Goal: Answer question/provide support

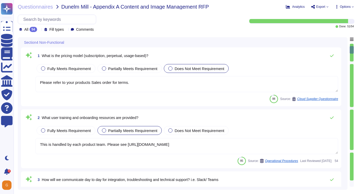
type textarea "Please refer to your products Sales order for terms."
type textarea "This is handled by each product team. Please see [URL][DOMAIN_NAME]"
type textarea "Adobe reviews customer information-security-related inquiries, complaints and d…"
type textarea "This is performed by AWS for billing Adobe each month."
type textarea "Customers often have different preferences for tracking the progress of issues,…"
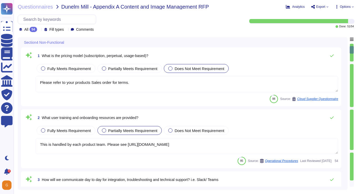
type textarea "Services and applications use IAM roles/profiles. Each application/service is o…"
type textarea "Customers often have different preferences for tracking the progress of issues,…"
type textarea "Services and applications use IAM roles/profiles. Each application/service is o…"
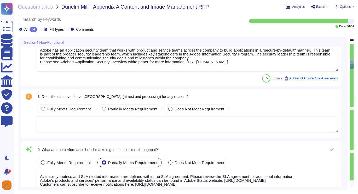
type textarea "Adobe has an application security team that works with product and service team…"
type textarea "Availability metrics and SLA related information are defined within the SLA agr…"
type textarea "Lor Ipsum Dolorsi Ametconse (ADI) el s doeiusmod temporinci utlaboree, dolorema…"
type textarea "Some Adobe products and services offer customers testing environments that are …"
type textarea "Once Adobe data has been properly removed or destroyed in accordance with Adobe…"
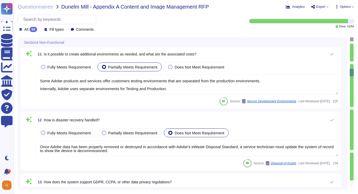
type textarea "Adobe complies with the CCPA and CPRA and all GDPR requirements. Adobe can assi…"
type textarea "Logs identify or contain at least the following elements, directly or indirectl…"
type textarea "Storage location is dependent upon implementation and is normally determined du…"
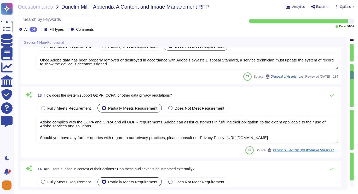
type textarea "Based on two main principles— detection and prevention—these platforms include …"
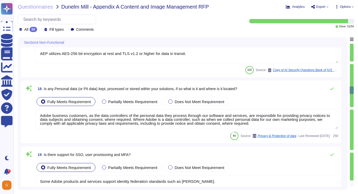
type textarea "AEP utilizes AES-256 bit encryption at rest and TLS v1.2 or higher for data in …"
type textarea "Adobe business customers, as the data controllers of the personal data they pro…"
type textarea "Some Adobe products and services support identity federation standards such as …"
type textarea "To protect from the physical layer up, Adobe has implemented a foundational fra…"
type textarea "Adobe has a follow the sun model for customer support in order to provide 24 x …"
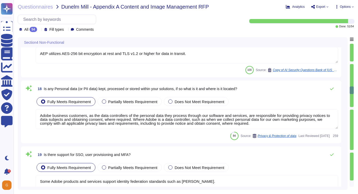
type textarea "This is covered under Adobe’s Disaster Recovery Standards and Policy which appl…"
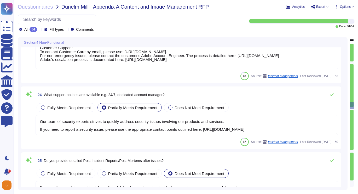
type textarea "For Adobe customers, please contact Adobe Customer Care using the Emergency Con…"
type textarea "Our team of security experts strives to quickly address security issues involvi…"
type textarea "Because they contain sensitive information, Adobe does not provide incident pos…"
type textarea "Lor Ipsum Dolorsi Ametconse (ADI) el s doeiusmod temporinci utlaboree, dolorema…"
type textarea "Adobe offers several APIs to its clients, enabling them to integrate Adobe serv…"
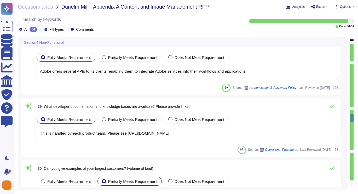
type textarea "This is handled by each product team. Please see [URL][DOMAIN_NAME]"
type textarea "Budgets for Adobe's products and services' infrastructure capacity are establis…"
type textarea "Availability metrics and SLA related information are defined within the SLA agr…"
type textarea "Our team of security experts strives to quickly address security issues involvi…"
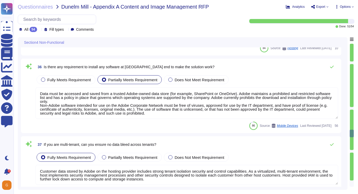
type textarea "The Adobe products and services' operation teams define and implement a set of …"
type textarea "The AEM as a Cloud Service solution is hosted on Adobe-leased data centers in t…"
type textarea "Data must be accessed and saved from a trusted Adobe-owned data store (for exam…"
type textarea "Customer data stored by Adobe on the hosting provider includes strong tenant is…"
type textarea "Availability metrics and SLA related information are defined within the SLA agr…"
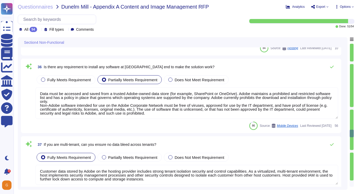
type textarea "Lor Ipsum Dolorsi Ametconse (ADI) el s doeiusmod temporinci utlaboree, dolorema…"
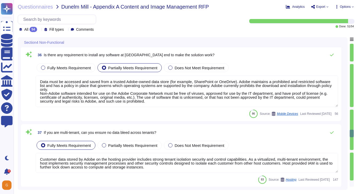
scroll to position [1, 0]
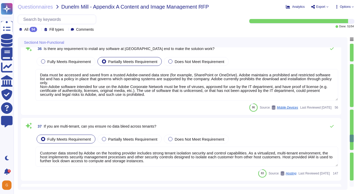
type textarea "Hosting providers are geographically dispersed to minimize the impact of locali…"
type textarea "Adobe does not release software versions with test code. Prior to releasing cod…"
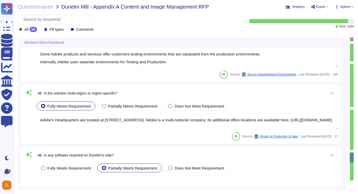
type textarea "The service offering has a comprehensive audit trail and privacy logging mechan…"
type textarea "Some Adobe products and services offer customers testing environments that are …"
type textarea "Adobe's Headquarters are located at [STREET_ADDRESS]. Adobe is a multi-national…"
type textarea "Adobe uses paravirtual (PV), hardware virtual machine (HVM) on Amazon Web Servi…"
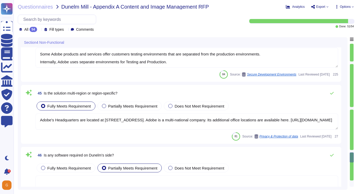
type textarea "Some Adobe products and services support identity federation standards such as …"
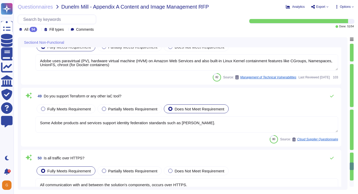
type textarea "All communication with and between the solution's components, occurs over HTTPS."
type textarea "Please review Adobe's Operational Security Overview for more information: [URL]…"
type textarea "This is one of many recommended practices, processes, and tools included in Ado…"
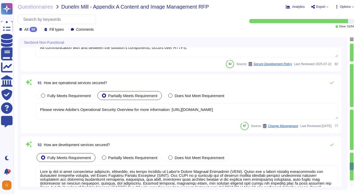
scroll to position [3416, 0]
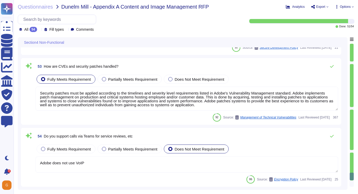
type textarea "Security patches must be applied according to the timelines and severity level …"
type textarea "Adobe does not use VoIP"
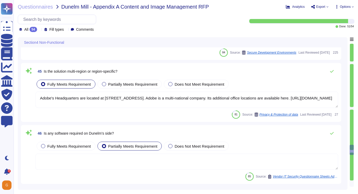
type textarea "Hosting providers are geographically dispersed to minimize the impact of locali…"
type textarea "Adobe does not release software versions with test code. Prior to releasing cod…"
type textarea "The service offering has a comprehensive audit trail and privacy logging mechan…"
type textarea "Some Adobe products and services offer customers testing environments that are …"
type textarea "Adobe's Headquarters are located at [STREET_ADDRESS]. Adobe is a multi-national…"
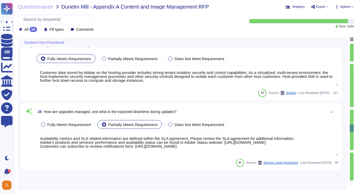
type textarea "Availability metrics and SLA related information are defined within the SLA agr…"
type textarea "Our team of security experts strives to quickly address security issues involvi…"
type textarea "The Adobe products and services' operation teams define and implement a set of …"
type textarea "The AEM as a Cloud Service solution is hosted on Adobe-leased data centers in t…"
type textarea "Data must be accessed and saved from a trusted Adobe-owned data store (for exam…"
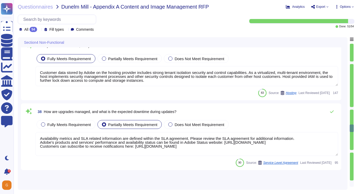
type textarea "Customer data stored by Adobe on the hosting provider includes strong tenant is…"
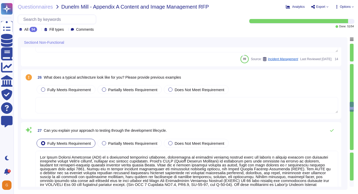
type textarea "For Adobe customers, please contact Adobe Customer Care using the Emergency Con…"
type textarea "Our team of security experts strives to quickly address security issues involvi…"
type textarea "Because they contain sensitive information, Adobe does not provide incident pos…"
type textarea "Lor Ipsum Dolorsi Ametconse (ADI) el s doeiusmod temporinci utlaboree, dolorema…"
type textarea "Adobe offers several APIs to its clients, enabling them to integrate Adobe serv…"
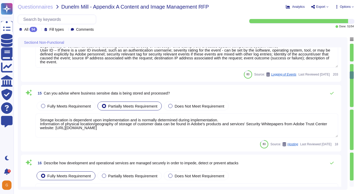
type textarea "Lor Ipsum Dolorsi Ametconse (ADI) el s doeiusmod temporinci utlaboree, dolorema…"
type textarea "Some Adobe products and services offer customers testing environments that are …"
type textarea "Once Adobe data has been properly removed or destroyed in accordance with Adobe…"
type textarea "Adobe complies with the CCPA and CPRA and all GDPR requirements. Adobe can assi…"
type textarea "Logs identify or contain at least the following elements, directly or indirectl…"
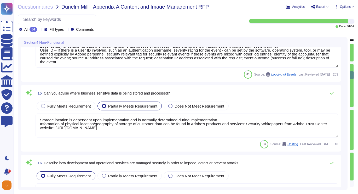
type textarea "Storage location is dependent upon implementation and is normally determined du…"
type textarea "Based on two main principles— detection and prevention—these platforms include …"
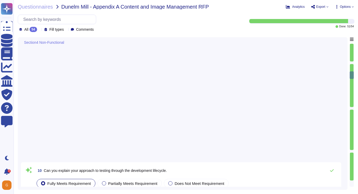
scroll to position [155, 0]
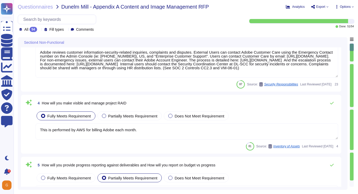
type textarea "Please refer to your products Sales order for terms."
type textarea "This is handled by each product team. Please see [URL][DOMAIN_NAME]"
type textarea "Adobe reviews customer information-security-related inquiries, complaints and d…"
type textarea "This is performed by AWS for billing Adobe each month."
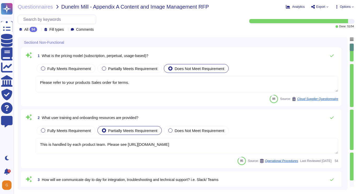
click at [151, 103] on div "1 What is the pricing model (subscription, perpetual, usage-based)? Fully Meets…" at bounding box center [181, 77] width 320 height 59
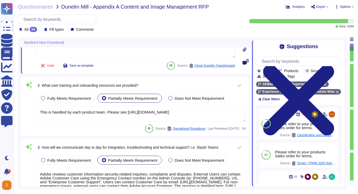
scroll to position [53, 0]
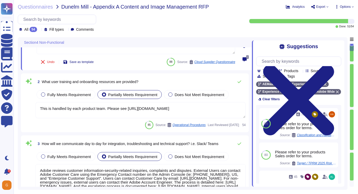
type textarea "Customers often have different preferences for tracking the progress of issues,…"
drag, startPoint x: 41, startPoint y: 108, endPoint x: 216, endPoint y: 110, distance: 174.9
click at [216, 110] on textarea "This is handled by each product team. Please see [URL][DOMAIN_NAME]" at bounding box center [141, 110] width 210 height 16
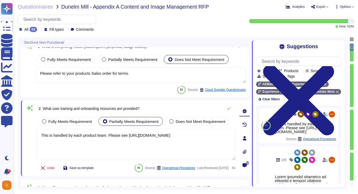
scroll to position [0, 0]
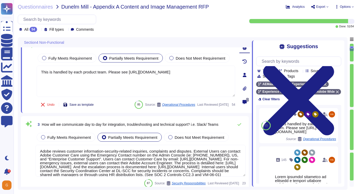
type textarea "Customers often have different preferences for tracking the progress of issues,…"
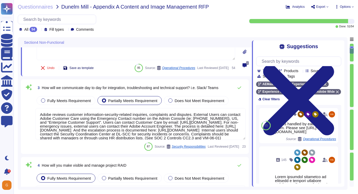
scroll to position [119, 0]
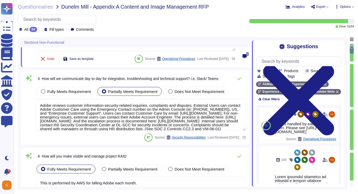
type textarea "Services and applications use IAM roles/profiles. Each application/service is o…"
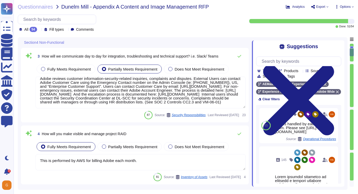
type textarea "Adobe has an application security team that works with product and service team…"
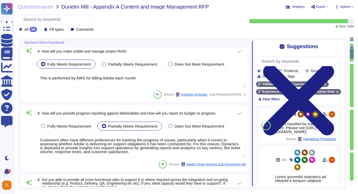
scroll to position [250, 0]
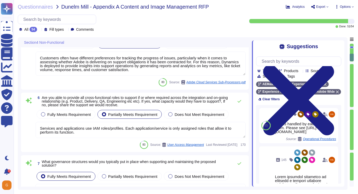
type textarea "Availability metrics and SLA related information are defined within the SLA agr…"
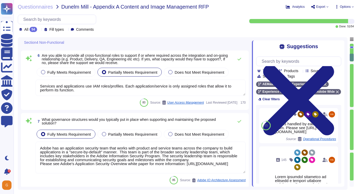
scroll to position [1, 0]
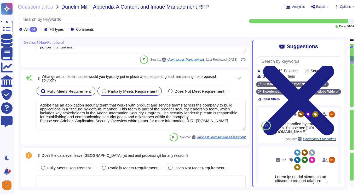
type textarea "Lor Ipsum Dolorsi Ametconse (ADI) el s doeiusmod temporinci utlaboree, dolorema…"
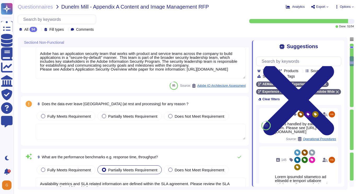
scroll to position [438, 0]
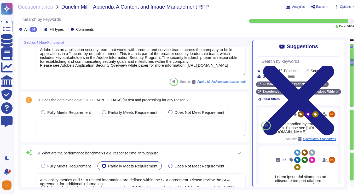
click at [109, 132] on textarea at bounding box center [141, 128] width 210 height 16
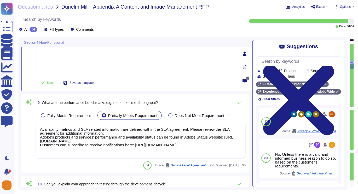
type textarea "Some Adobe products and services offer customers testing environments that are …"
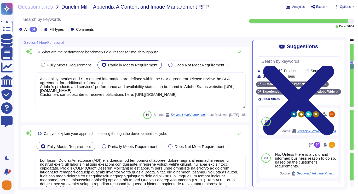
type textarea "Once Adobe data has been properly removed or destroyed in accordance with Adobe…"
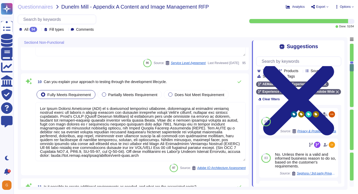
scroll to position [1, 0]
drag, startPoint x: 41, startPoint y: 108, endPoint x: 231, endPoint y: 160, distance: 197.0
click at [231, 160] on textarea at bounding box center [141, 131] width 210 height 59
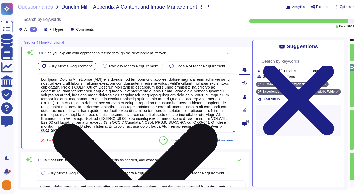
type textarea "Adobe complies with the CCPA and CPRA and all GDPR requirements. Adobe can assi…"
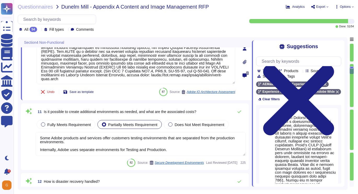
type textarea "Logs identify or contain at least the following elements, directly or indirectl…"
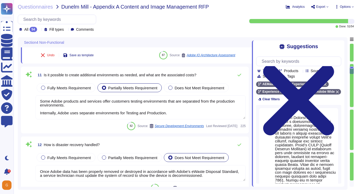
scroll to position [675, 0]
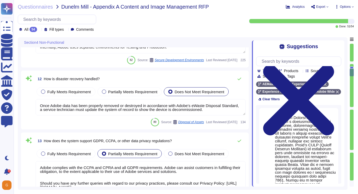
type textarea "Storage location is dependent upon implementation and is normally determined du…"
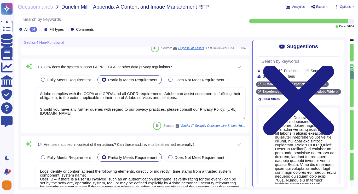
type textarea "Based on two main principles— detection and prevention—these platforms include …"
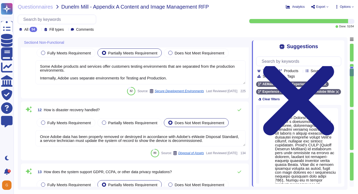
scroll to position [717, 0]
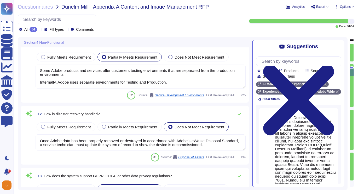
click at [146, 143] on textarea "Once Adobe data has been properly removed or destroyed in accordance with Adobe…" at bounding box center [141, 143] width 210 height 16
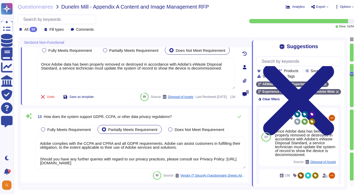
scroll to position [792, 0]
click at [56, 149] on textarea "Adobe complies with the CCPA and CPRA and all GDPR requirements. Adobe can assi…" at bounding box center [141, 153] width 210 height 32
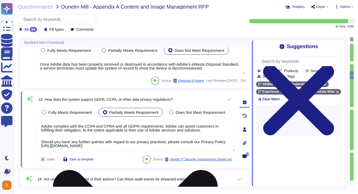
type textarea "Based on two main principles— detection and prevention—these platforms include …"
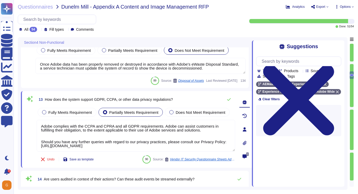
scroll to position [1, 0]
drag, startPoint x: 41, startPoint y: 127, endPoint x: 158, endPoint y: 157, distance: 120.7
click at [158, 157] on div "13 How does the system support GDPR, CCPA, or other data privacy regulations? F…" at bounding box center [130, 130] width 210 height 70
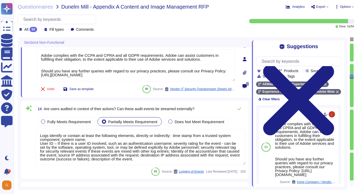
scroll to position [863, 0]
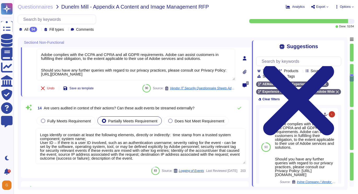
click at [69, 144] on textarea "Logs identify or contain at least the following elements, directly or indirectl…" at bounding box center [141, 147] width 210 height 36
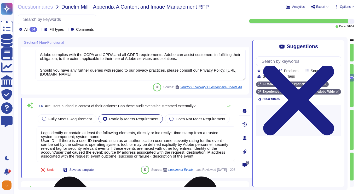
scroll to position [4, 0]
drag, startPoint x: 41, startPoint y: 133, endPoint x: 189, endPoint y: 161, distance: 150.7
click at [189, 161] on textarea "Logs identify or contain at least the following elements, directly or indirectl…" at bounding box center [136, 145] width 198 height 36
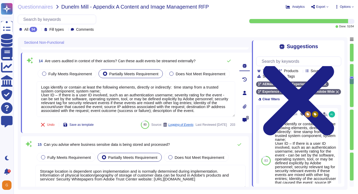
type textarea "AEP utilizes AES-256 bit encryption at rest and TLS v1.2 or higher for data in …"
type textarea "Adobe business customers, as the data controllers of the personal data they pro…"
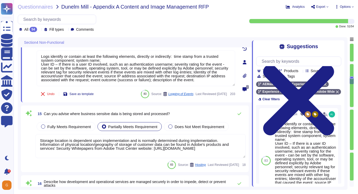
scroll to position [934, 0]
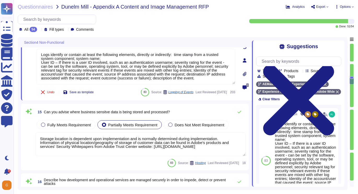
click at [124, 144] on textarea "Storage location is dependent upon implementation and is normally determined du…" at bounding box center [141, 145] width 210 height 24
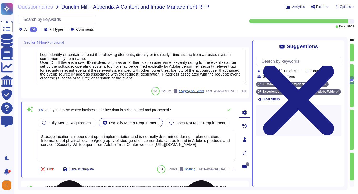
drag, startPoint x: 41, startPoint y: 137, endPoint x: 227, endPoint y: 145, distance: 186.3
click at [227, 145] on textarea "Storage location is dependent upon implementation and is normally determined du…" at bounding box center [136, 146] width 198 height 31
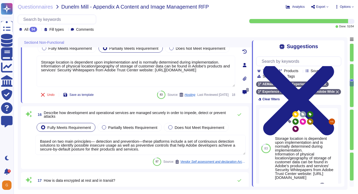
type textarea "Some Adobe products and services support identity federation standards such as …"
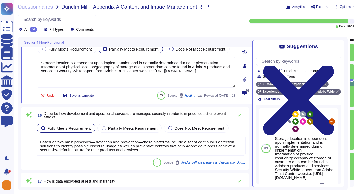
click at [160, 144] on textarea "Based on two main principles— detection and prevention—these platforms include …" at bounding box center [141, 146] width 210 height 20
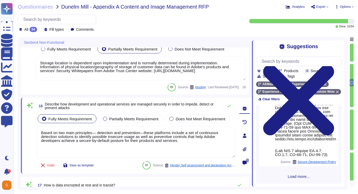
scroll to position [746, 0]
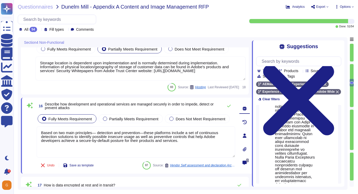
click at [324, 100] on span "Use" at bounding box center [327, 98] width 6 height 3
type textarea "Lorem ip dol sita consectetu— adipiscin eli seddoeiusm—tempo incididun utlabor …"
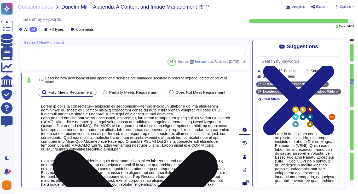
scroll to position [1034, 0]
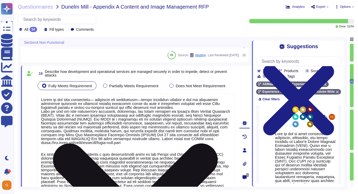
type textarea "Adobe business customers, as the data controllers of the personal data they pro…"
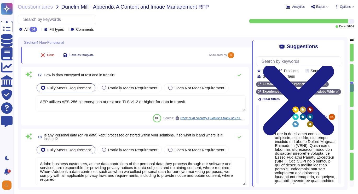
type textarea "Some Adobe products and services support identity federation standards such as …"
type textarea "To protect from the physical layer up, Adobe has implemented a foundational fra…"
type textarea "Adobe has a follow the sun model for customer support in order to provide 24 x …"
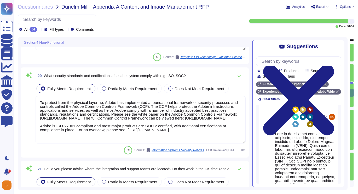
type textarea "This is covered under Adobe’s Disaster Recovery Standards and Policy which appl…"
type textarea "For Adobe customers, please contact Adobe Customer Care using the Emergency Con…"
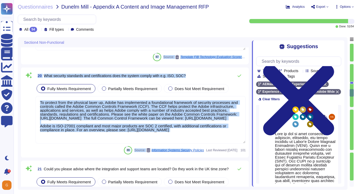
drag, startPoint x: 42, startPoint y: 111, endPoint x: 177, endPoint y: 150, distance: 141.1
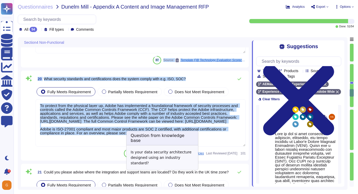
type textarea "AEP utilizes AES-256 bit encryption at rest and TLS v1.2 or higher for data in …"
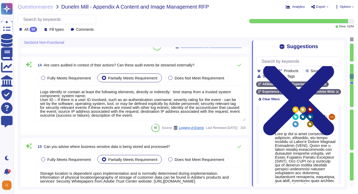
type textarea "Some Adobe products and services offer customers testing environments that are …"
type textarea "Once Adobe data has been properly removed or destroyed in accordance with Adobe…"
type textarea "Adobe complies with the CCPA and CPRA and all GDPR requirements. Adobe can assi…"
type textarea "Logs identify or contain at least the following elements, directly or indirectl…"
type textarea "Storage location is dependent upon implementation and is normally determined du…"
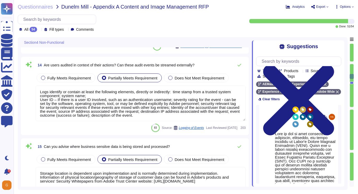
type textarea "Lorem ip dol sita consectetu— adipiscin eli seddoeiusm—tempo incididun utlabor …"
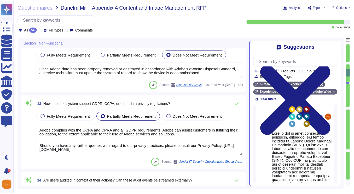
type textarea "Lor Ipsum Dolorsi Ametconse (ADI) el s doeiusmod temporinci utlaboree, dolorema…"
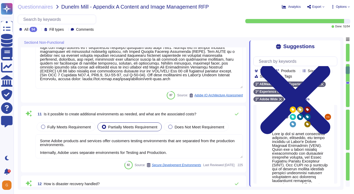
type textarea "Availability metrics and SLA related information are defined within the SLA agr…"
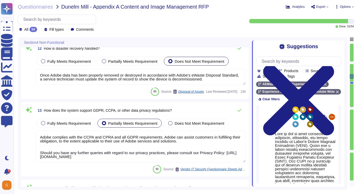
type textarea "Logs identify or contain at least the following elements, directly or indirectl…"
type textarea "Storage location is dependent upon implementation and is normally determined du…"
type textarea "Lorem ip dol sita consectetu— adipiscin eli seddoeiusm—tempo incididun utlabor …"
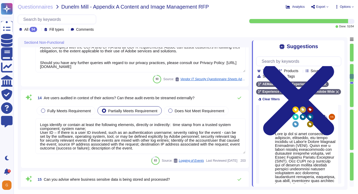
scroll to position [1, 0]
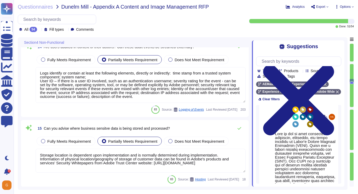
type textarea "AEP utilizes AES-256 bit encryption at rest and TLS v1.2 or higher for data in …"
type textarea "Adobe business customers, as the data controllers of the personal data they pro…"
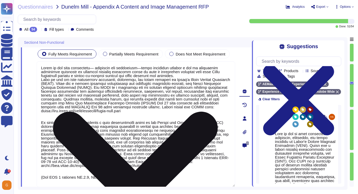
scroll to position [1072, 0]
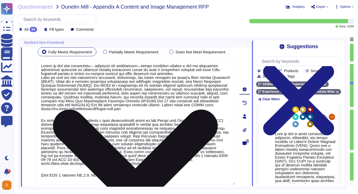
drag, startPoint x: 42, startPoint y: 76, endPoint x: 145, endPoint y: 174, distance: 142.4
click at [145, 174] on textarea at bounding box center [136, 123] width 198 height 126
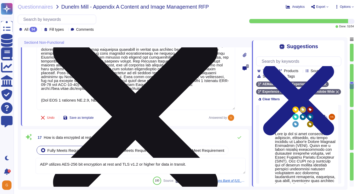
scroll to position [1149, 0]
type textarea "Some Adobe products and services support identity federation standards such as …"
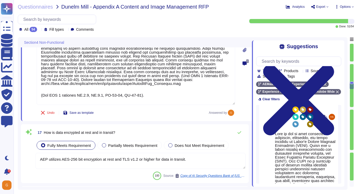
drag, startPoint x: 49, startPoint y: 160, endPoint x: 190, endPoint y: 168, distance: 141.7
click at [190, 168] on textarea "AEP utilizes AES-256 bit encryption at rest and TLS v1.2 or higher for data in …" at bounding box center [141, 161] width 210 height 16
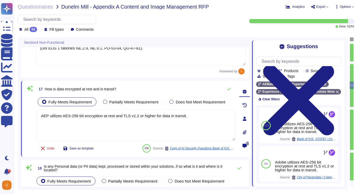
type textarea "To protect from the physical layer up, Adobe has implemented a foundational fra…"
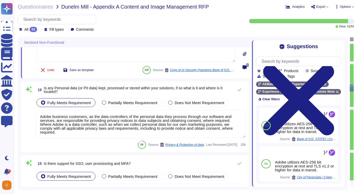
scroll to position [1264, 0]
click at [179, 120] on textarea "Adobe business customers, as the data controllers of the personal data they pro…" at bounding box center [141, 125] width 210 height 28
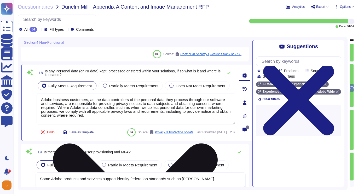
type textarea "Adobe has a follow the sun model for customer support in order to provide 24 x …"
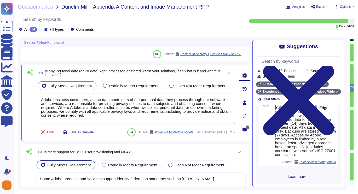
scroll to position [363, 0]
click at [300, 176] on span "Load more..." at bounding box center [298, 177] width 85 height 4
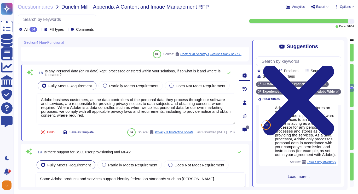
click at [297, 177] on span "Load more..." at bounding box center [298, 177] width 85 height 4
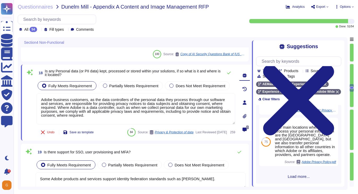
click at [297, 177] on span "Load more..." at bounding box center [298, 177] width 85 height 4
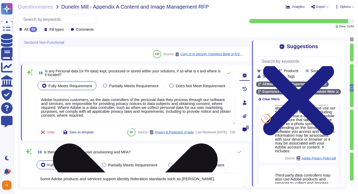
click at [140, 118] on textarea "Adobe business customers, as the data controllers of the personal data they pro…" at bounding box center [136, 108] width 198 height 31
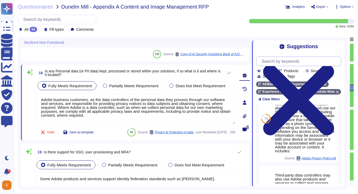
click at [305, 65] on input "text" at bounding box center [300, 61] width 82 height 9
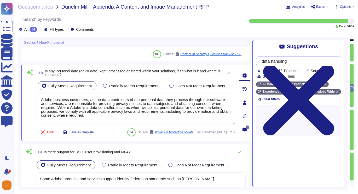
type input "data handling"
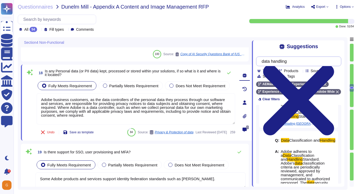
scroll to position [119, 0]
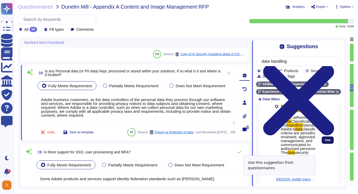
click at [325, 142] on span "Use" at bounding box center [327, 140] width 6 height 3
type textarea "Adobe business customers, as the data controllers of the personal data they pro…"
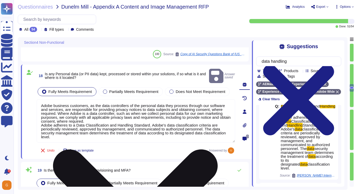
scroll to position [1, 0]
drag, startPoint x: 41, startPoint y: 98, endPoint x: 81, endPoint y: 134, distance: 52.9
click at [81, 134] on textarea "Adobe business customers, as the data controllers of the personal data they pro…" at bounding box center [136, 121] width 198 height 44
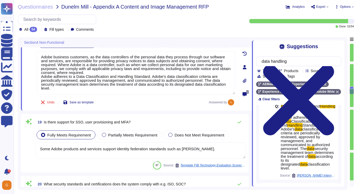
type textarea "Adobe has a follow the sun model for customer support in order to provide 24 x …"
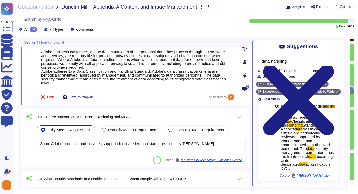
scroll to position [1309, 0]
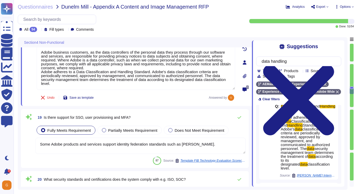
click at [190, 145] on textarea "Some Adobe products and services support identity federation standards such as …" at bounding box center [141, 146] width 210 height 16
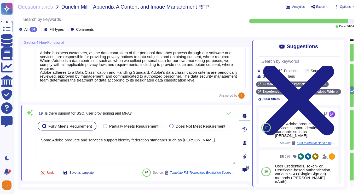
scroll to position [1, 0]
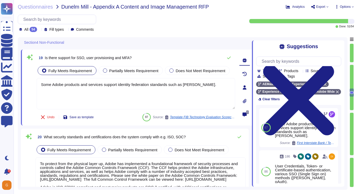
type textarea "This is covered under Adobe’s Disaster Recovery Standards and Policy which appl…"
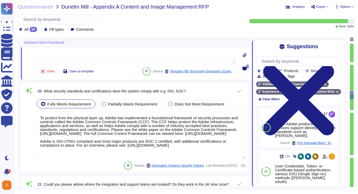
scroll to position [1410, 0]
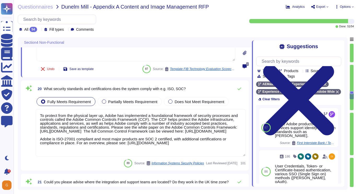
click at [149, 127] on textarea "To protect from the physical layer up, Adobe has implemented a foundational fra…" at bounding box center [141, 133] width 210 height 48
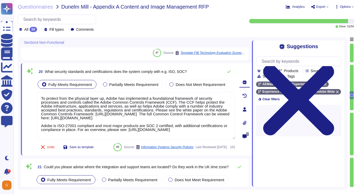
scroll to position [4, 0]
drag, startPoint x: 41, startPoint y: 98, endPoint x: 161, endPoint y: 144, distance: 129.2
click at [161, 144] on div "20 What security standards and certifications does the system comply with e.g. …" at bounding box center [130, 110] width 210 height 86
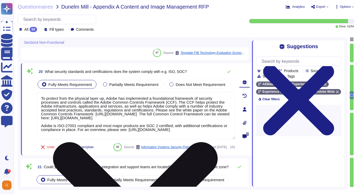
click at [152, 131] on textarea "To protect from the physical layer up, Adobe has implemented a foundational fra…" at bounding box center [136, 116] width 198 height 48
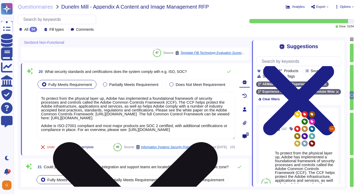
drag, startPoint x: 41, startPoint y: 126, endPoint x: 160, endPoint y: 135, distance: 119.4
click at [160, 135] on textarea "To protect from the physical layer up, Adobe has implemented a foundational fra…" at bounding box center [136, 116] width 198 height 48
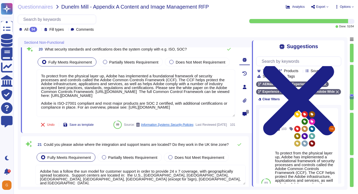
scroll to position [1448, 0]
type textarea "For Adobe customers, please contact Adobe Customer Care using the Emergency Con…"
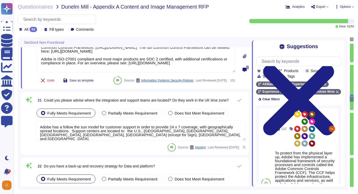
scroll to position [1473, 0]
click at [146, 141] on textarea "Adobe has a follow the sun model for customer support in order to provide 24 x …" at bounding box center [141, 131] width 210 height 20
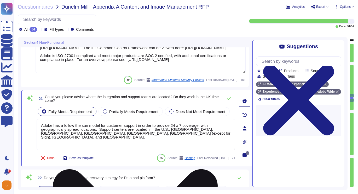
scroll to position [1, 0]
drag, startPoint x: 41, startPoint y: 126, endPoint x: 179, endPoint y: 141, distance: 138.9
click at [179, 141] on textarea "Adobe has a follow the sun model for customer support in order to provide 24 x …" at bounding box center [136, 134] width 198 height 31
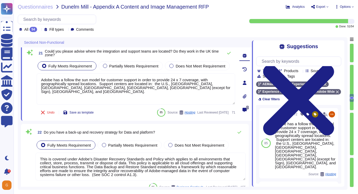
type textarea "Our team of security experts strives to quickly address security issues involvi…"
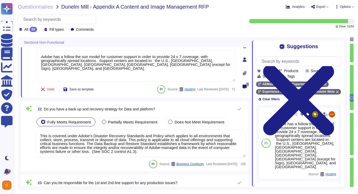
scroll to position [1541, 0]
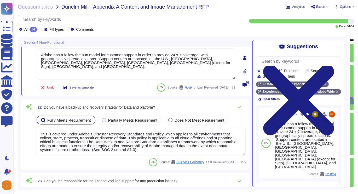
click at [155, 143] on textarea "This is covered under Adobe’s Disaster Recovery Standards and Policy which appl…" at bounding box center [141, 142] width 210 height 28
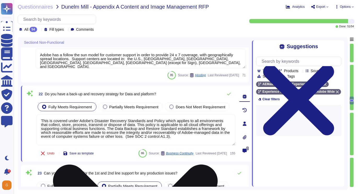
drag, startPoint x: 41, startPoint y: 121, endPoint x: 71, endPoint y: 141, distance: 36.4
click at [71, 141] on textarea "This is covered under Adobe’s Disaster Recovery Standards and Policy which appl…" at bounding box center [136, 130] width 198 height 31
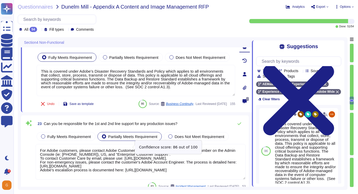
scroll to position [1595, 0]
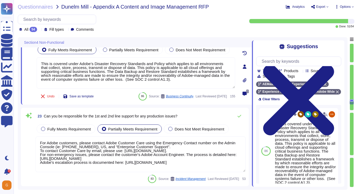
type textarea "Because they contain sensitive information, Adobe does not provide incident pos…"
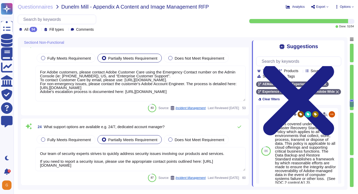
scroll to position [1670, 0]
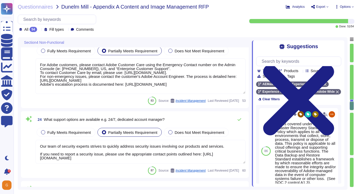
type textarea "Lor Ipsum Dolorsi Ametconse (ADI) el s doeiusmod temporinci utlaboree, dolorema…"
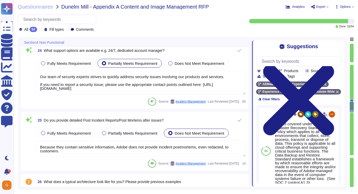
scroll to position [1, 0]
click at [164, 146] on textarea "Because they contain sensitive information, Adobe does not provide incident pos…" at bounding box center [141, 149] width 210 height 16
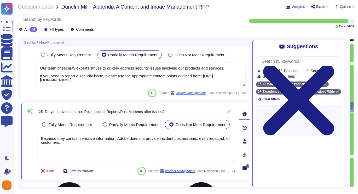
scroll to position [0, 0]
drag, startPoint x: 86, startPoint y: 144, endPoint x: 39, endPoint y: 135, distance: 47.4
click at [39, 135] on textarea "Because they contain sensitive information, Adobe does not provide incident pos…" at bounding box center [136, 147] width 198 height 31
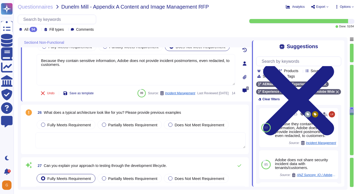
type textarea "Adobe offers several APIs to its clients, enabling them to integrate Adobe serv…"
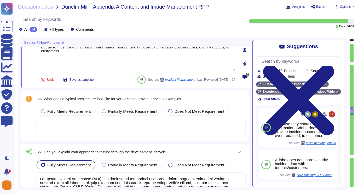
type textarea "This is handled by each product team. Please see [URL][DOMAIN_NAME]"
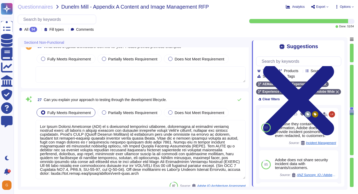
scroll to position [1, 0]
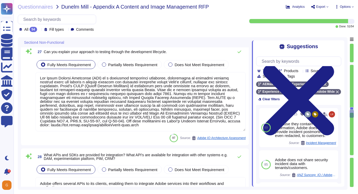
type textarea "Budgets for Adobe's products and services' infrastructure capacity are establis…"
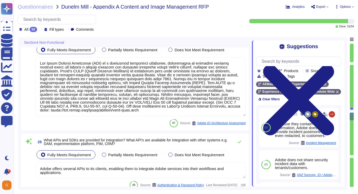
scroll to position [1960, 0]
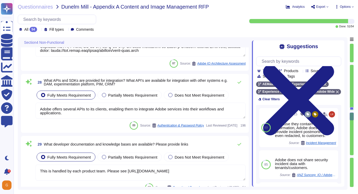
type textarea "Availability metrics and SLA related information are defined within the SLA agr…"
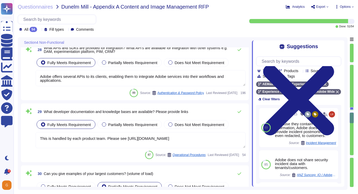
scroll to position [1, 0]
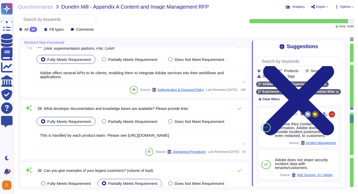
type textarea "Availability metrics and SLA related information are defined within the SLA agr…"
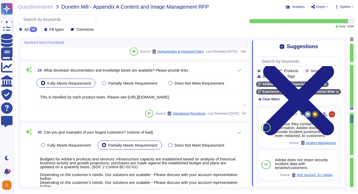
scroll to position [2065, 0]
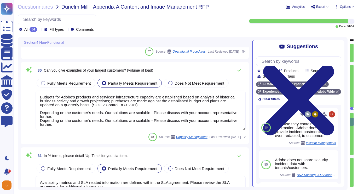
type textarea "Our team of security experts strives to quickly address security issues involvi…"
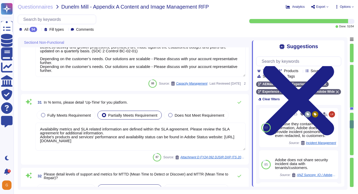
scroll to position [2182, 0]
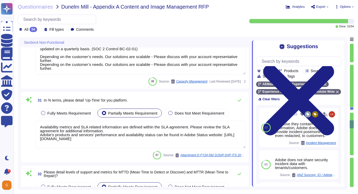
drag, startPoint x: 86, startPoint y: 140, endPoint x: 36, endPoint y: 126, distance: 51.9
click at [36, 126] on textarea "Availability metrics and SLA related information are defined within the SLA agr…" at bounding box center [141, 135] width 210 height 28
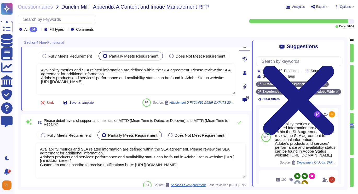
type textarea "The Adobe products and services' operation teams define and implement a set of …"
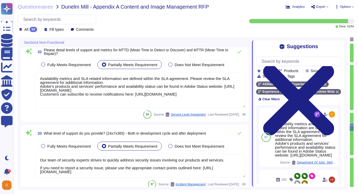
scroll to position [2303, 0]
type textarea "The AEM as a Cloud Service solution is hosted on Adobe-leased data centers in t…"
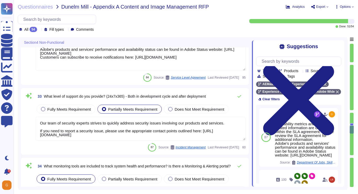
type textarea "Data must be accessed and saved from a trusted Adobe-owned data store (for exam…"
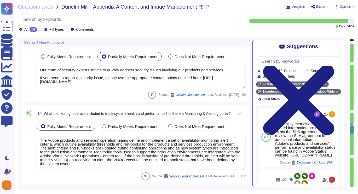
scroll to position [2390, 0]
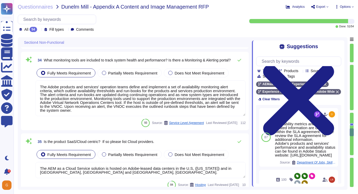
type textarea "Customer data stored by Adobe on the hosting provider includes strong tenant is…"
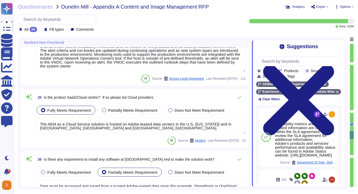
scroll to position [2487, 0]
type textarea "Availability metrics and SLA related information are defined within the SLA agr…"
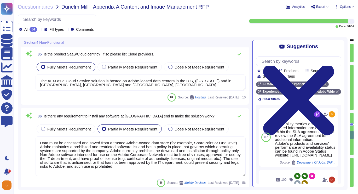
scroll to position [1, 0]
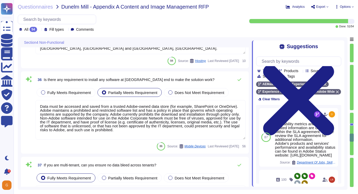
type textarea "Lor Ipsum Dolorsi Ametconse (ADI) el s doeiusmod temporinci utlaboree, dolorema…"
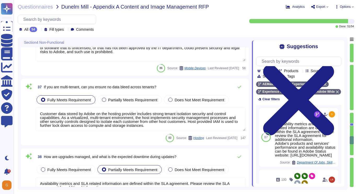
scroll to position [2635, 0]
click at [151, 122] on textarea "Customer data stored by Adobe on the hosting provider includes strong tenant is…" at bounding box center [141, 119] width 210 height 24
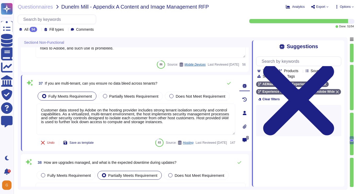
drag, startPoint x: 193, startPoint y: 122, endPoint x: 29, endPoint y: 104, distance: 164.7
click at [29, 104] on div "37 If you are multi-tenant, can you ensure no data bleed across tenants? Fully …" at bounding box center [130, 113] width 210 height 70
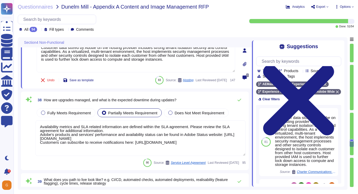
type textarea "Hosting providers are geographically dispersed to minimize the impact of locali…"
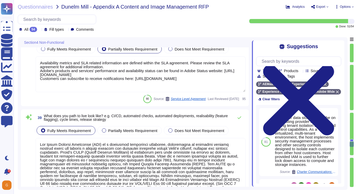
type textarea "Adobe does not release software versions with test code. Prior to releasing cod…"
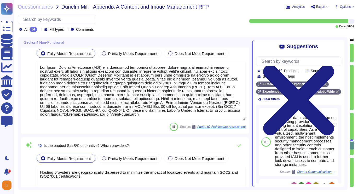
scroll to position [2835, 0]
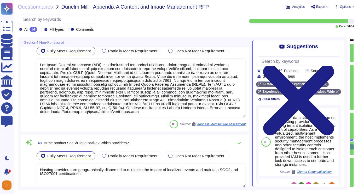
type textarea "The service offering has a comprehensive audit trail and privacy logging mechan…"
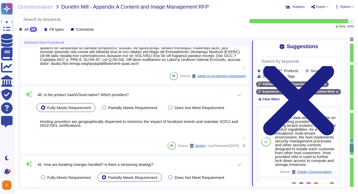
scroll to position [1, 0]
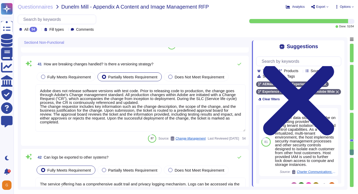
type textarea "Some Adobe products and services offer customers testing environments that are …"
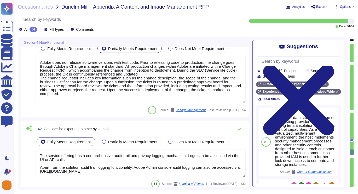
scroll to position [3010, 0]
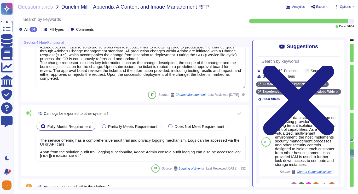
type textarea "Adobe's Headquarters are located at [STREET_ADDRESS]. Adobe is a multi-national…"
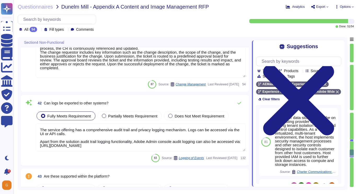
scroll to position [3035, 0]
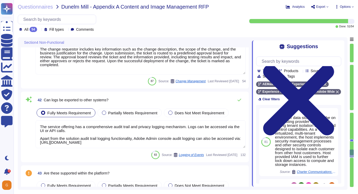
drag, startPoint x: 40, startPoint y: 127, endPoint x: 181, endPoint y: 143, distance: 141.6
click at [181, 143] on textarea "The service offering has a comprehensive audit trail and privacy logging mechan…" at bounding box center [141, 135] width 210 height 28
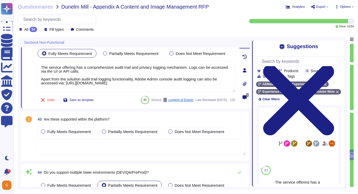
scroll to position [3096, 0]
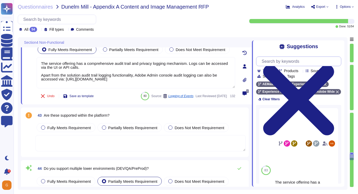
click at [289, 62] on input "text" at bounding box center [300, 61] width 82 height 9
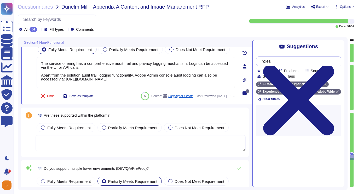
type input "roles"
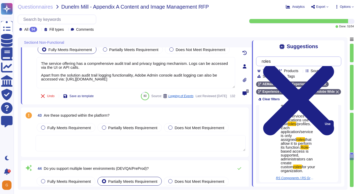
scroll to position [42, 0]
click at [321, 129] on button "Use" at bounding box center [327, 124] width 12 height 7
type textarea "The service offering has a comprehensive audit trail and privacy logging mechan…"
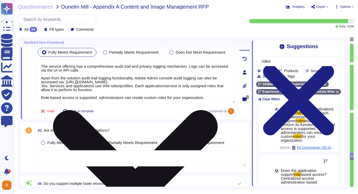
scroll to position [1, 0]
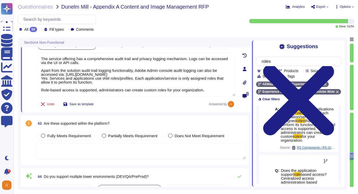
click at [156, 149] on textarea at bounding box center [141, 152] width 210 height 16
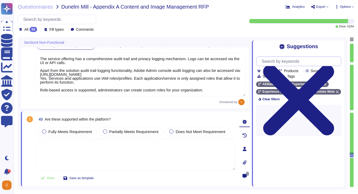
click at [309, 63] on input "text" at bounding box center [300, 61] width 82 height 9
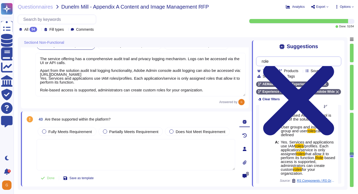
scroll to position [102, 0]
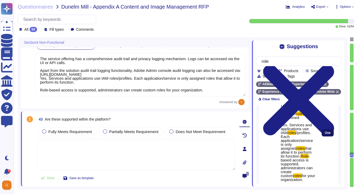
type input "role"
click at [324, 135] on span "Use" at bounding box center [327, 133] width 6 height 3
type textarea "Yes. Services and applications use IAM roles/profiles. Each application/service…"
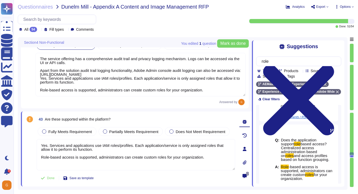
scroll to position [143, 0]
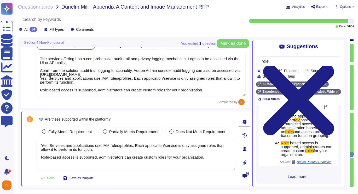
click at [295, 175] on span "Load more..." at bounding box center [298, 177] width 85 height 4
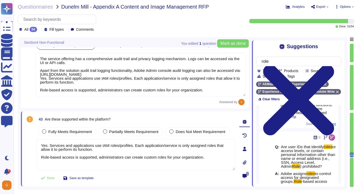
scroll to position [658, 0]
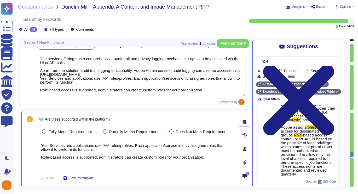
drag, startPoint x: 42, startPoint y: 146, endPoint x: 208, endPoint y: 164, distance: 167.0
click at [208, 164] on textarea "Yes. Services and applications use IAM roles/profiles. Each application/service…" at bounding box center [136, 154] width 198 height 31
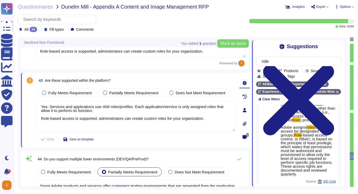
scroll to position [3135, 0]
click at [48, 140] on span "Done" at bounding box center [51, 139] width 8 height 3
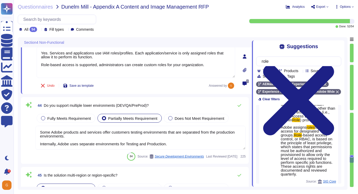
type textarea "Adobe uses paravirtual (PV), hardware virtual machine (HVM) on Amazon Web Servi…"
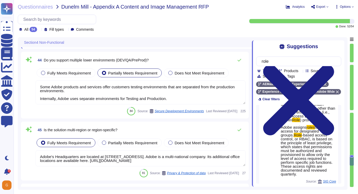
scroll to position [3231, 0]
type textarea "Adobe uses paravirtual (PV), hardware virtual machine (HVM) on Amazon Web Servi…"
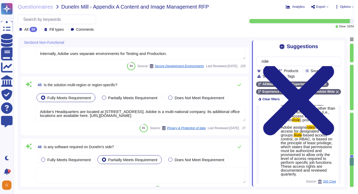
scroll to position [3275, 0]
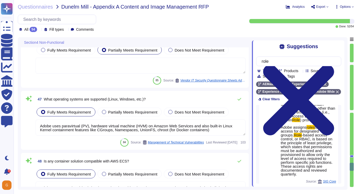
type textarea "Some Adobe products and services support identity federation standards such as …"
type textarea "All communication with and between the solution's components, occurs over HTTPS."
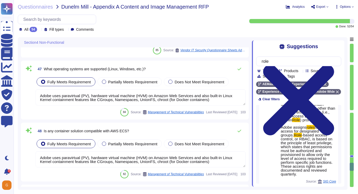
type textarea "Please review Adobe's Operational Security Overview for more information: [URL]…"
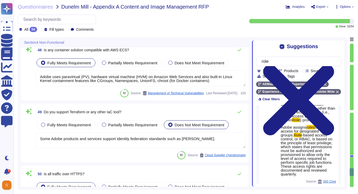
type textarea "This is one of many recommended practices, processes, and tools included in Ado…"
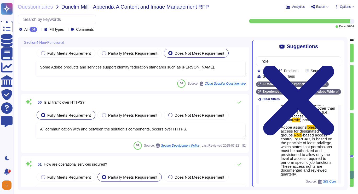
scroll to position [3562, 0]
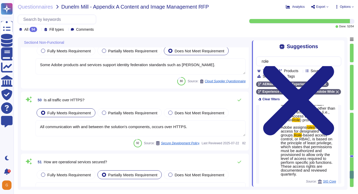
click at [152, 126] on textarea "All communication with and between the solution's components, occurs over HTTPS." at bounding box center [141, 129] width 210 height 16
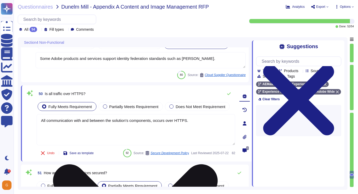
scroll to position [0, 0]
click at [156, 121] on textarea "All communication with and between the solution's components, occurs over HTTPS." at bounding box center [136, 129] width 198 height 31
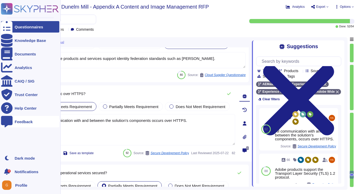
drag, startPoint x: 194, startPoint y: 122, endPoint x: 9, endPoint y: 117, distance: 185.4
click at [9, 117] on div "Questionnaires Knowledge Base Documents Analytics CAIQ / SIG Trust Center Help …" at bounding box center [179, 97] width 358 height 194
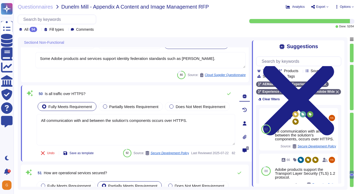
type textarea "All communication with and between the solution's components occurs over HTTPS."
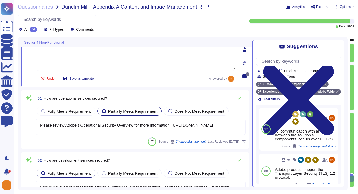
scroll to position [3634, 0]
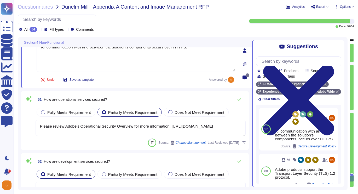
click at [152, 131] on textarea "Please review Adobe's Operational Security Overview for more information: [URL]…" at bounding box center [141, 128] width 210 height 16
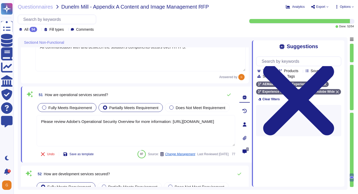
drag, startPoint x: 197, startPoint y: 125, endPoint x: 44, endPoint y: 112, distance: 153.5
click at [44, 112] on div "Fully Meets Requirement Partially Meets Requirement Does Not Meet Requirement P…" at bounding box center [136, 124] width 198 height 45
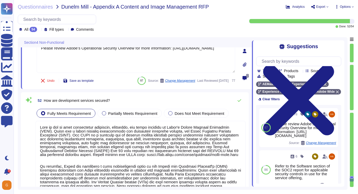
scroll to position [3704, 0]
type textarea "Security patches must be applied according to the timelines and severity level …"
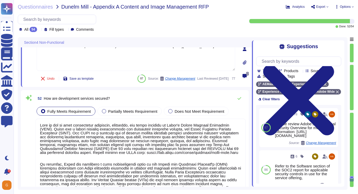
scroll to position [1, 0]
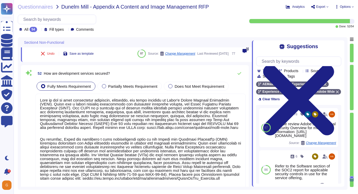
type textarea "Adobe does not use VoIP"
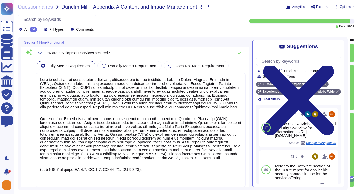
scroll to position [3748, 0]
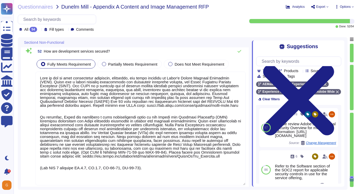
click at [117, 126] on textarea at bounding box center [141, 129] width 210 height 114
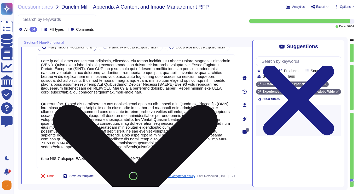
drag, startPoint x: 42, startPoint y: 61, endPoint x: 146, endPoint y: 158, distance: 143.1
click at [146, 158] on textarea at bounding box center [136, 112] width 198 height 114
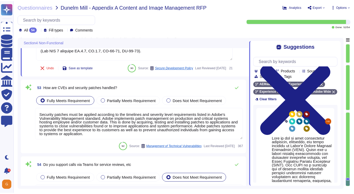
scroll to position [3850, 0]
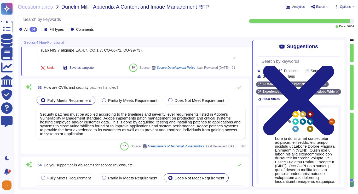
click at [127, 123] on textarea "Security patches must be applied according to the timelines and severity level …" at bounding box center [141, 124] width 210 height 32
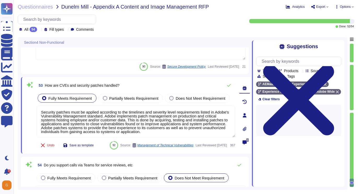
drag, startPoint x: 193, startPoint y: 133, endPoint x: 31, endPoint y: 96, distance: 165.5
click at [31, 96] on div "53 How are CVEs and security patches handled? Fully Meets Requirement Partially…" at bounding box center [130, 115] width 210 height 70
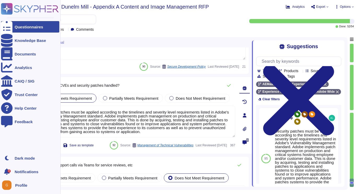
click at [4, 28] on div at bounding box center [6, 26] width 11 height 11
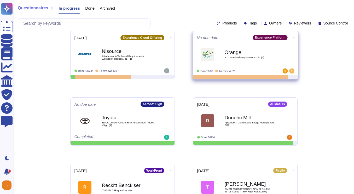
scroll to position [71, 0]
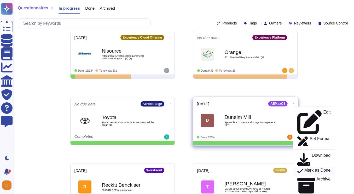
click at [304, 169] on p "Mark as Done" at bounding box center [317, 172] width 26 height 6
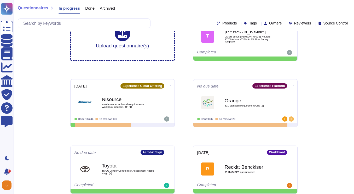
scroll to position [38, 0]
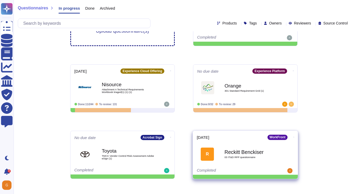
click at [293, 5] on icon at bounding box center [293, 4] width 1 height 1
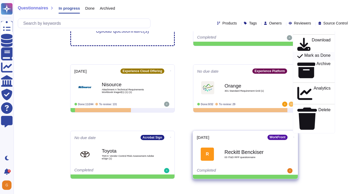
click at [306, 60] on p "Mark as Done" at bounding box center [317, 56] width 26 height 6
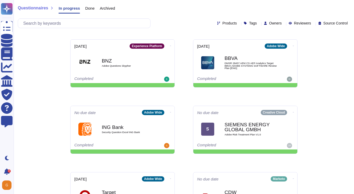
scroll to position [204, 0]
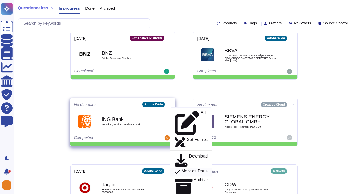
click at [186, 170] on p "Mark as Done" at bounding box center [194, 173] width 26 height 6
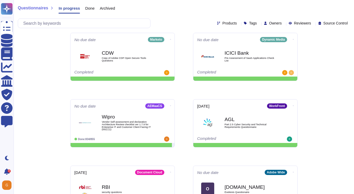
scroll to position [338, 0]
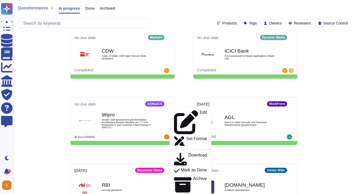
click at [317, 148] on div "Questionnaires In progress Done Archived Products Tags Owners Reviewers Source …" at bounding box center [184, 172] width 340 height 1020
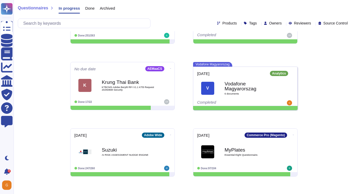
scroll to position [706, 0]
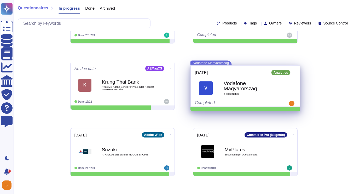
click at [269, 90] on b "Vodafone Magyarorszag" at bounding box center [250, 86] width 55 height 10
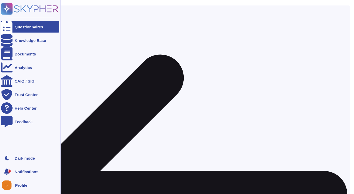
click at [1, 26] on div at bounding box center [6, 26] width 11 height 11
